Goal: Check status: Check status

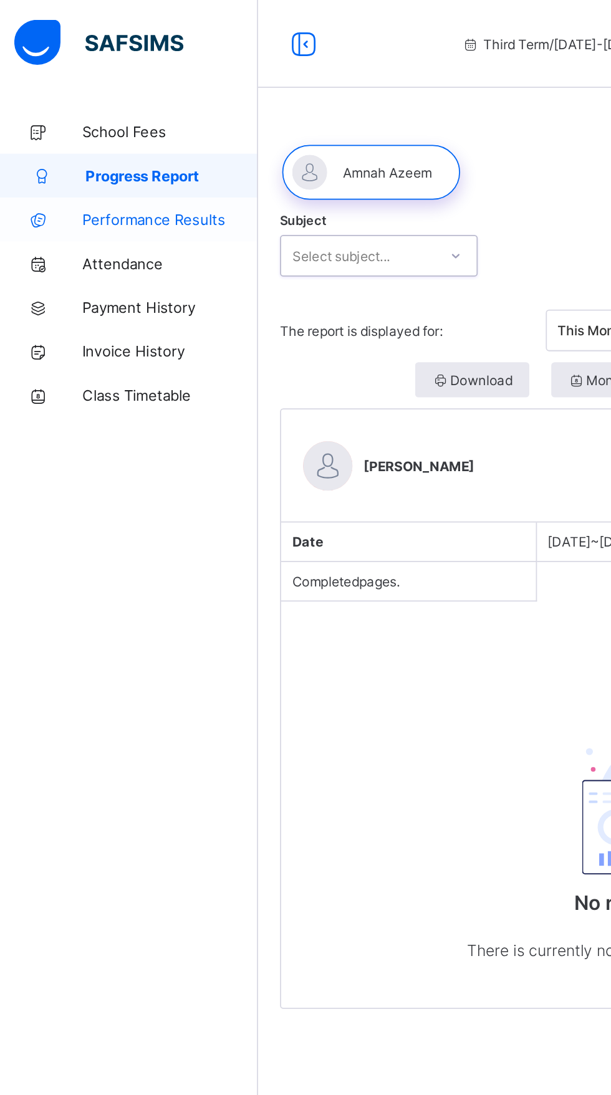
click at [105, 125] on span "Performance Results" at bounding box center [100, 125] width 100 height 10
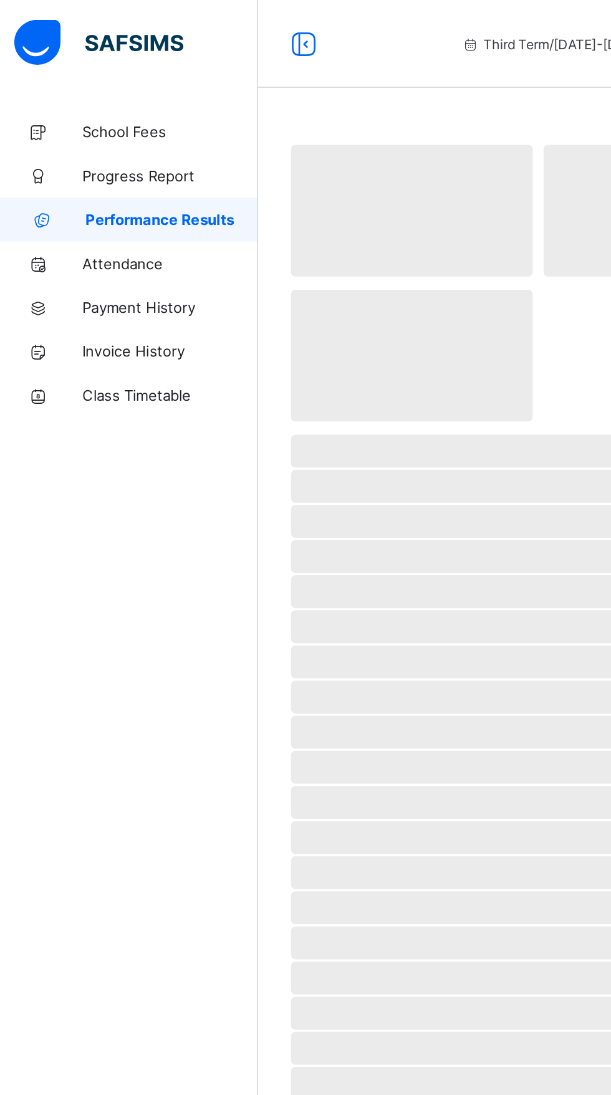
select select "****"
select select "*"
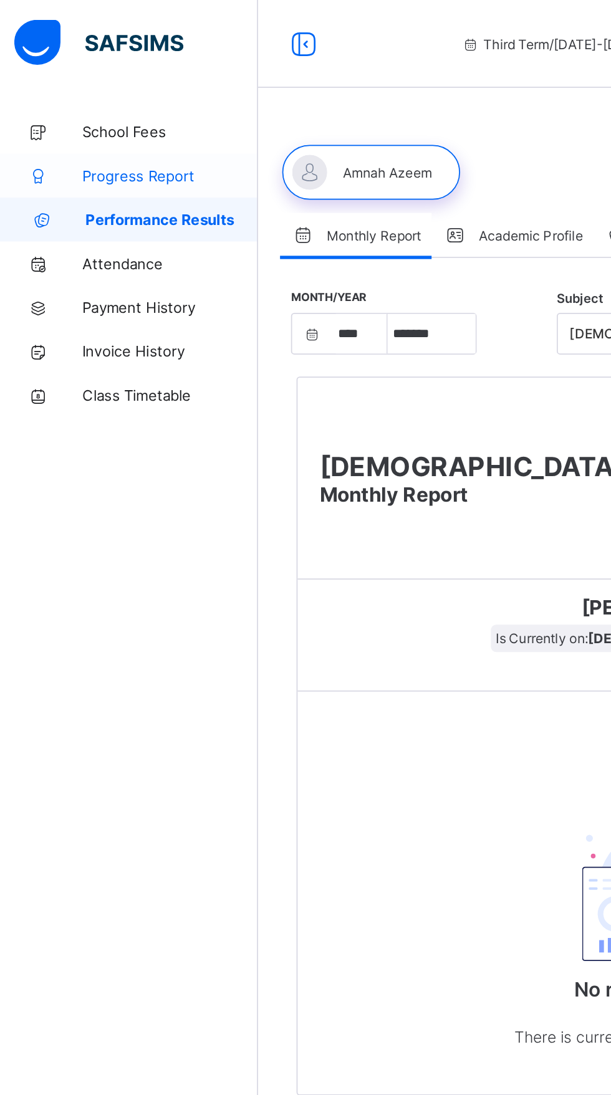
click at [84, 110] on link "Progress Report" at bounding box center [75, 99] width 150 height 25
